Goal: Task Accomplishment & Management: Manage account settings

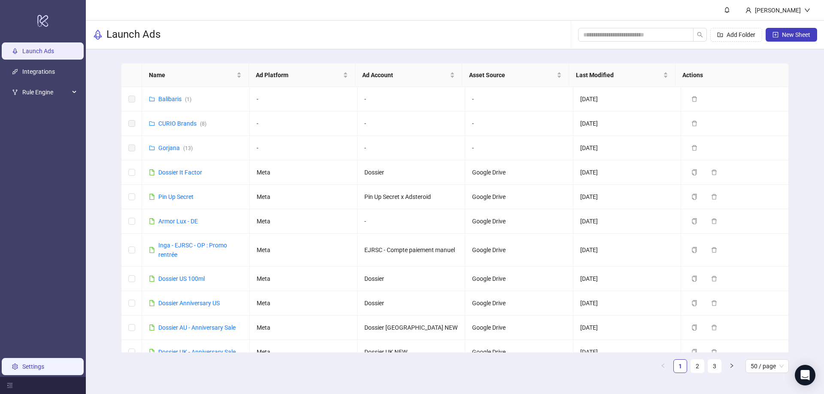
click at [35, 365] on link "Settings" at bounding box center [33, 366] width 22 height 7
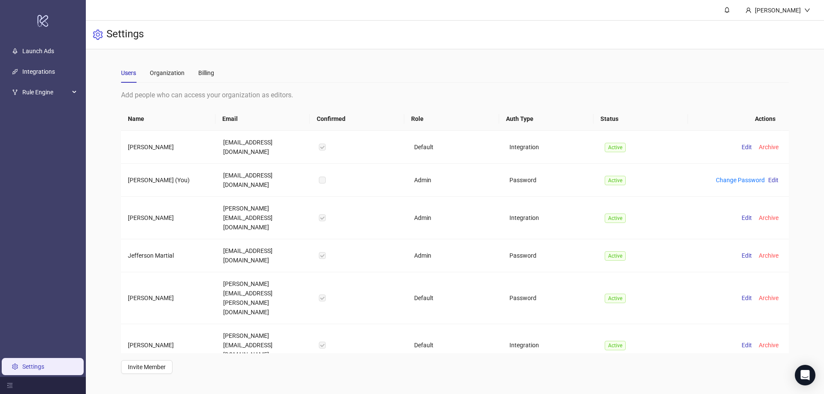
click at [217, 71] on div "Users Organization Billing" at bounding box center [454, 73] width 667 height 20
click at [204, 75] on div "Billing" at bounding box center [206, 72] width 16 height 9
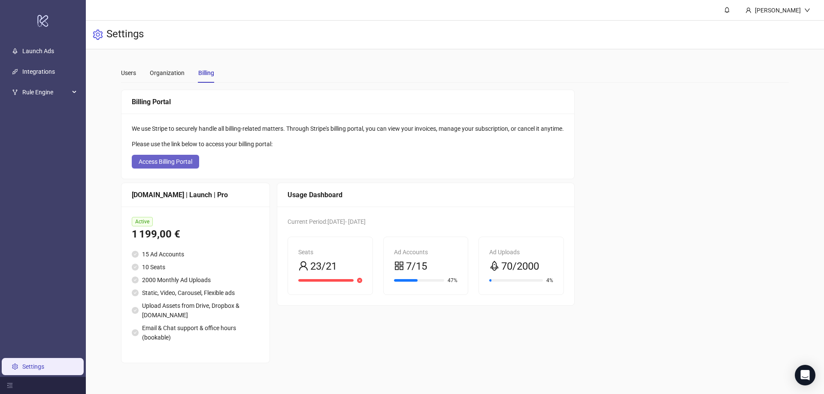
click at [172, 163] on span "Access Billing Portal" at bounding box center [166, 161] width 54 height 7
click at [173, 162] on span "Access Billing Portal" at bounding box center [166, 161] width 54 height 7
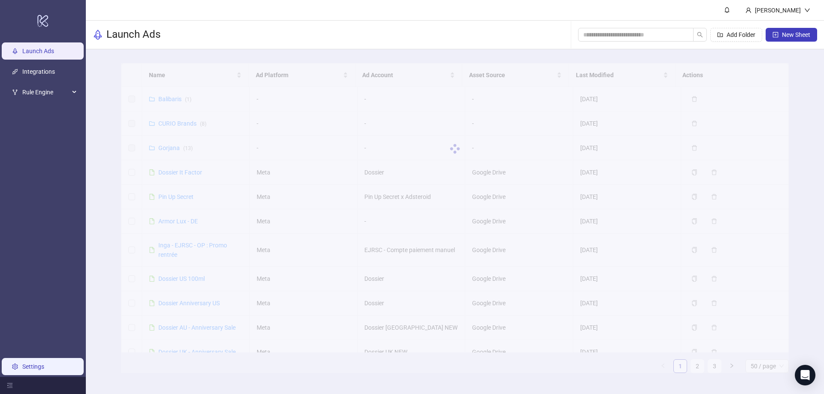
click at [35, 369] on link "Settings" at bounding box center [33, 366] width 22 height 7
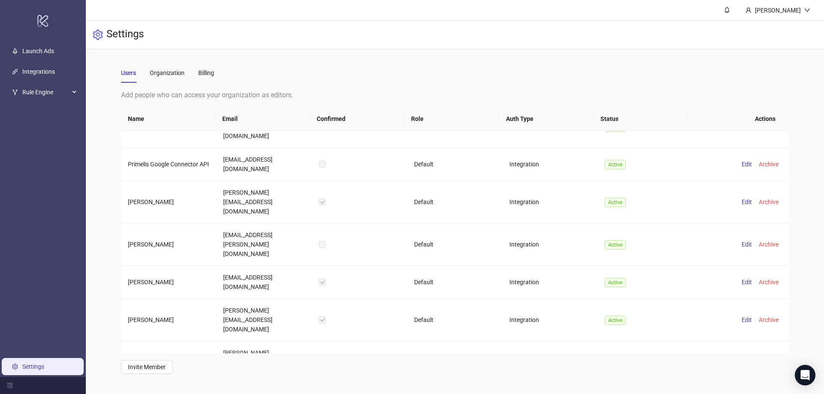
scroll to position [333, 0]
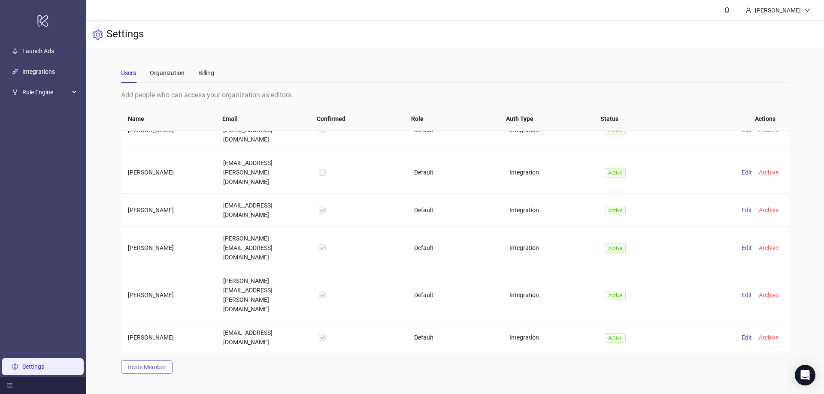
click at [158, 366] on span "Invite Member" at bounding box center [147, 367] width 38 height 7
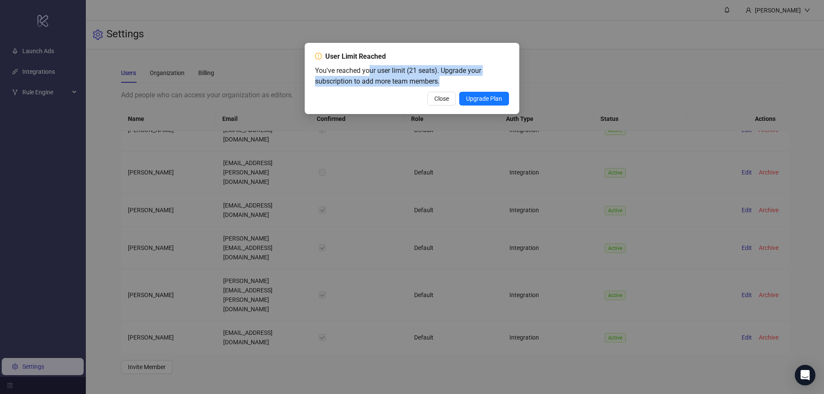
drag, startPoint x: 383, startPoint y: 68, endPoint x: 482, endPoint y: 79, distance: 100.1
click at [482, 79] on div "You've reached your user limit (21 seats). Upgrade your subscription to add mor…" at bounding box center [409, 75] width 189 height 21
drag, startPoint x: 393, startPoint y: 67, endPoint x: 523, endPoint y: 76, distance: 130.7
click at [523, 76] on div "User Limit Reached You've reached your user limit (21 seats). Upgrade your subs…" at bounding box center [412, 197] width 824 height 394
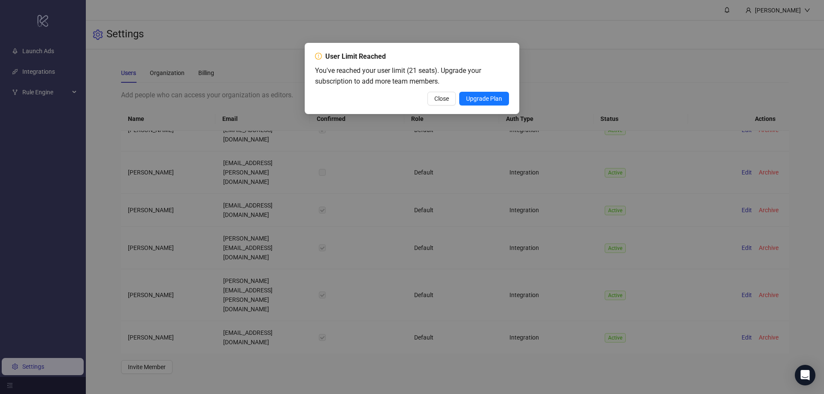
click at [488, 79] on div "You've reached your user limit (21 seats). Upgrade your subscription to add mor…" at bounding box center [409, 75] width 189 height 21
click at [625, 75] on div "User Limit Reached You've reached your user limit (21 seats). Upgrade your subs…" at bounding box center [412, 197] width 824 height 394
click at [444, 100] on span "Close" at bounding box center [441, 98] width 15 height 7
